Goal: Information Seeking & Learning: Learn about a topic

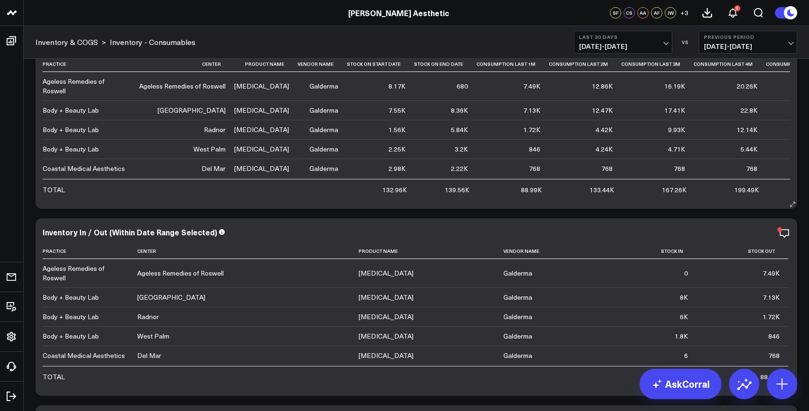
scroll to position [20, 0]
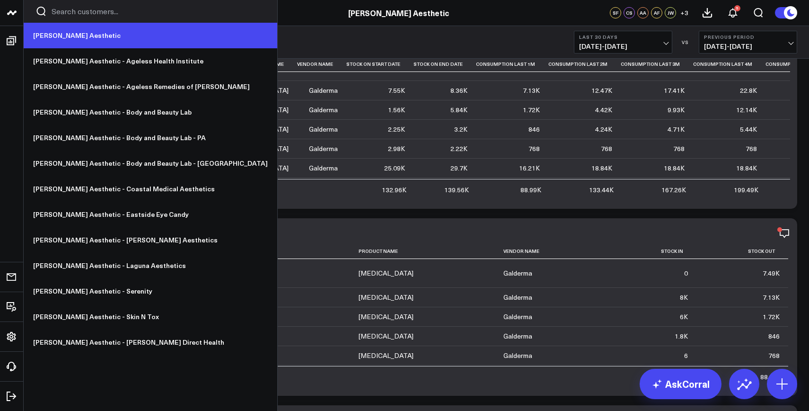
click at [51, 36] on link "[PERSON_NAME] Aesthetic" at bounding box center [151, 36] width 254 height 26
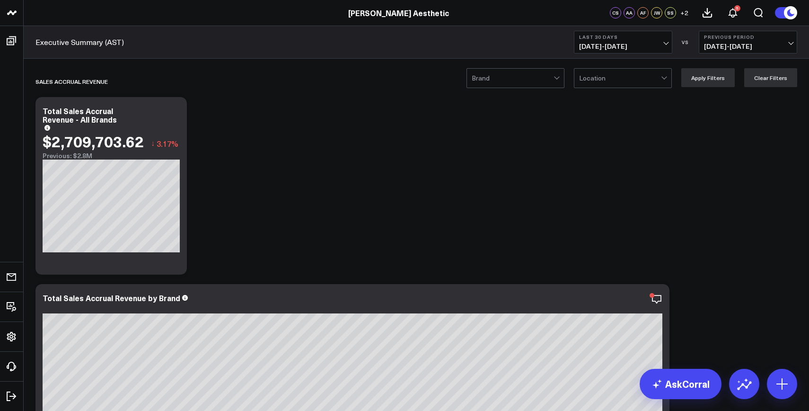
click at [636, 45] on span "[DATE] - [DATE]" at bounding box center [623, 47] width 88 height 8
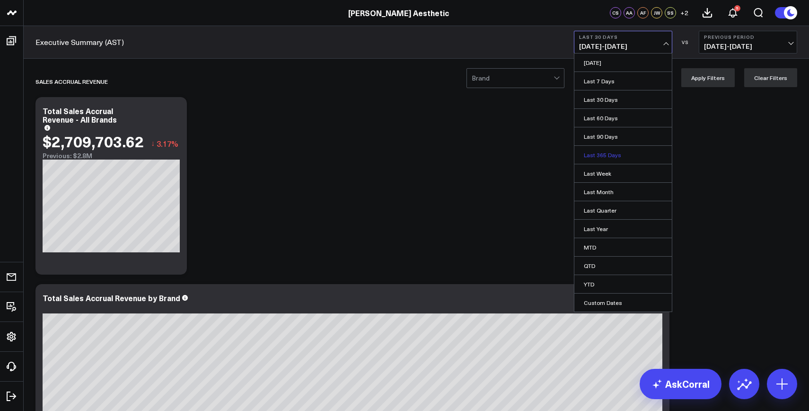
click at [612, 156] on link "Last 365 Days" at bounding box center [624, 155] width 98 height 18
